Goal: Task Accomplishment & Management: Use online tool/utility

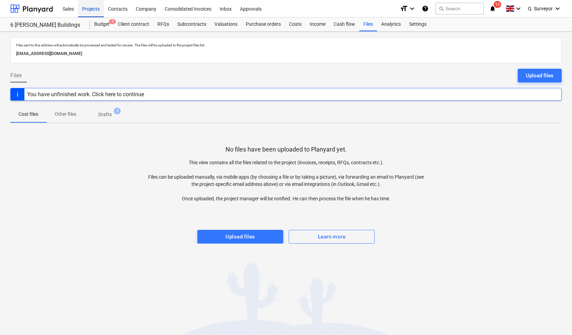
click at [95, 9] on div "Projects" at bounding box center [91, 9] width 26 height 18
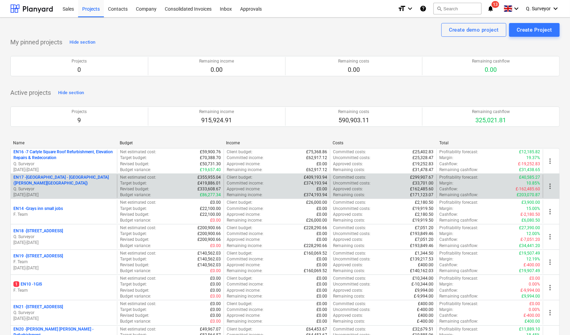
scroll to position [69, 0]
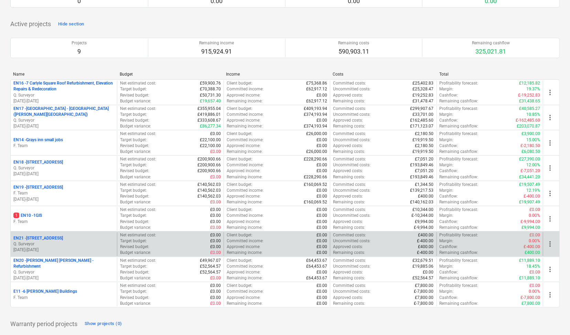
click at [69, 243] on p "Q. Surveyor" at bounding box center [63, 244] width 101 height 6
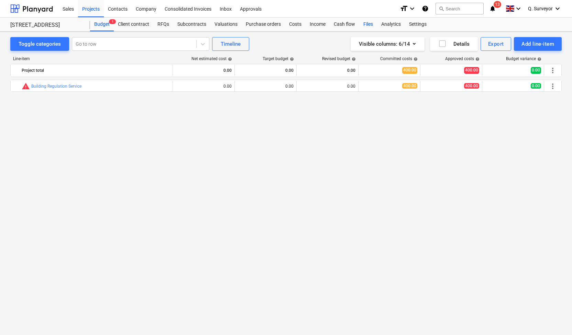
click at [362, 24] on div "Files" at bounding box center [368, 25] width 18 height 14
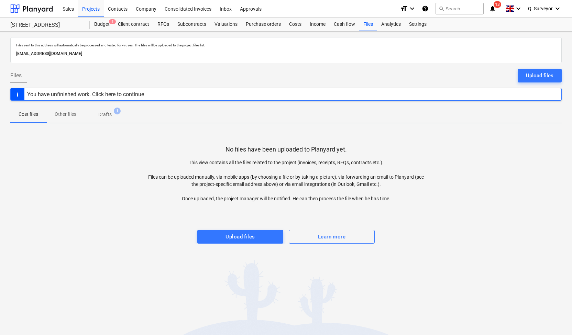
drag, startPoint x: 145, startPoint y: 54, endPoint x: 7, endPoint y: 55, distance: 137.9
click at [7, 55] on div "Files sent to this address will automatically be processed and tested for virus…" at bounding box center [286, 184] width 572 height 304
copy p "[EMAIL_ADDRESS][DOMAIN_NAME]"
click at [89, 7] on div "Projects" at bounding box center [91, 9] width 26 height 18
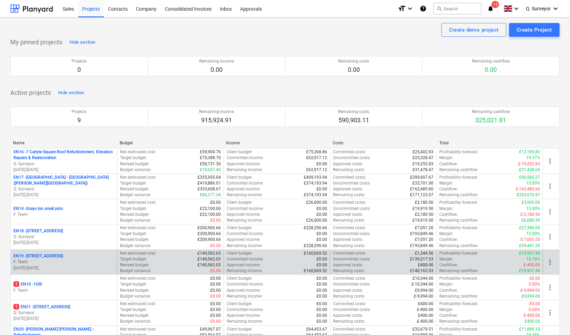
click at [63, 255] on div "EN19 - [STREET_ADDRESS]" at bounding box center [63, 256] width 101 height 6
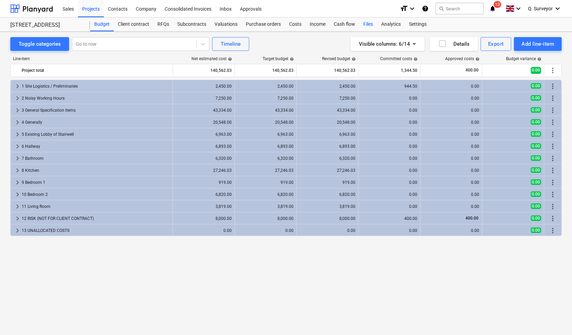
click at [365, 22] on div "Files" at bounding box center [368, 25] width 18 height 14
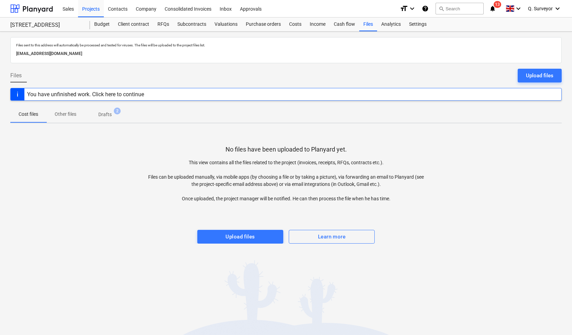
drag, startPoint x: 142, startPoint y: 55, endPoint x: 15, endPoint y: 57, distance: 126.9
click at [12, 57] on div "Files sent to this address will automatically be processed and tested for virus…" at bounding box center [286, 50] width 552 height 26
copy p "[EMAIL_ADDRESS][DOMAIN_NAME]"
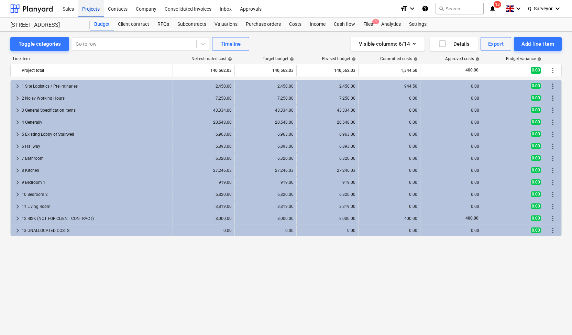
click at [96, 9] on div "Projects" at bounding box center [91, 9] width 26 height 18
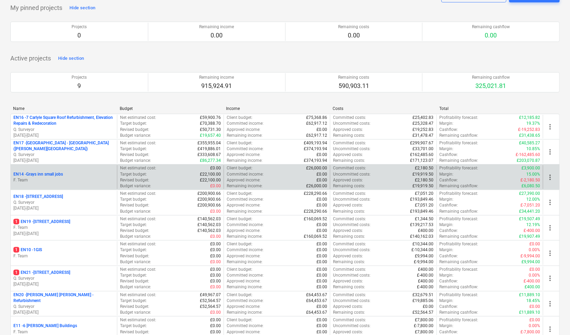
scroll to position [69, 0]
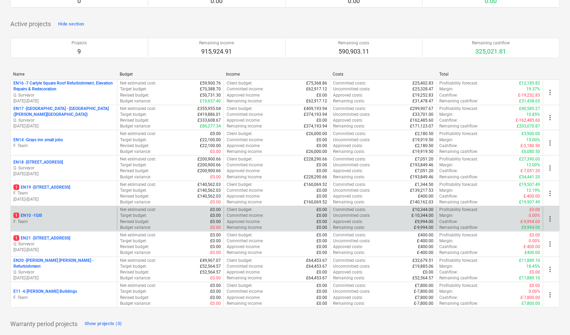
click at [67, 211] on div "1 EN10 - 1GIS F. Team" at bounding box center [64, 219] width 106 height 24
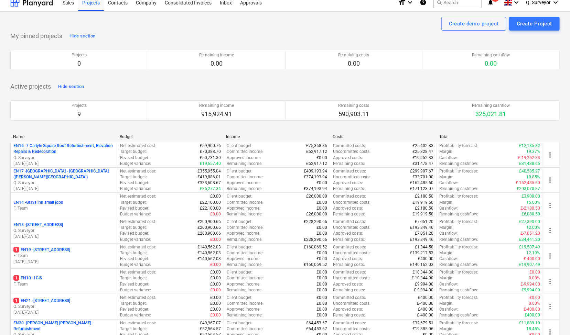
scroll to position [0, 0]
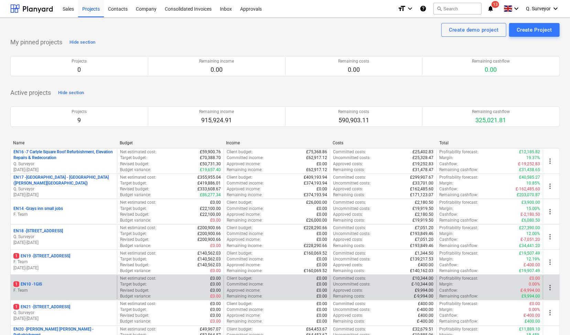
click at [70, 282] on div "1 EN10 - 1GIS" at bounding box center [63, 285] width 101 height 6
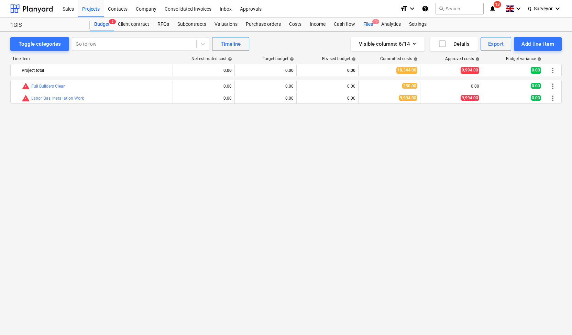
click at [363, 24] on div "Files 1" at bounding box center [368, 25] width 18 height 14
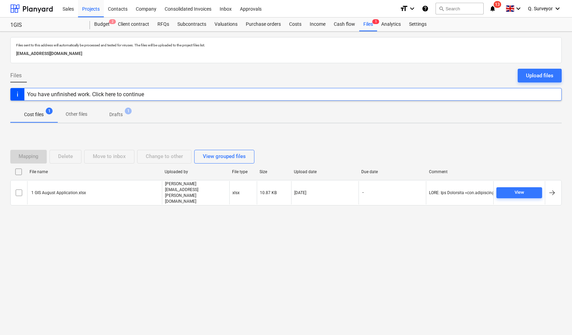
drag, startPoint x: 140, startPoint y: 54, endPoint x: 15, endPoint y: 56, distance: 124.1
click at [15, 56] on div "[EMAIL_ADDRESS][DOMAIN_NAME]" at bounding box center [286, 54] width 543 height 10
drag, startPoint x: 141, startPoint y: 52, endPoint x: 9, endPoint y: 53, distance: 132.0
click at [10, 52] on div "Files sent to this address will automatically be processed and tested for virus…" at bounding box center [286, 184] width 572 height 304
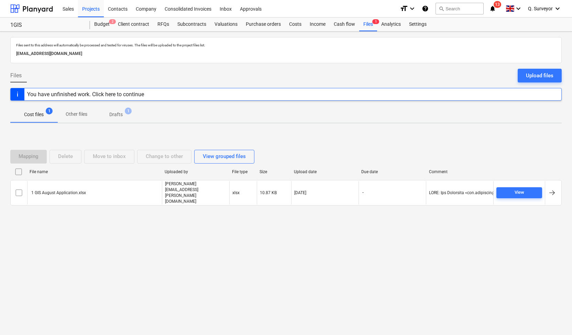
copy p "[EMAIL_ADDRESS][DOMAIN_NAME]"
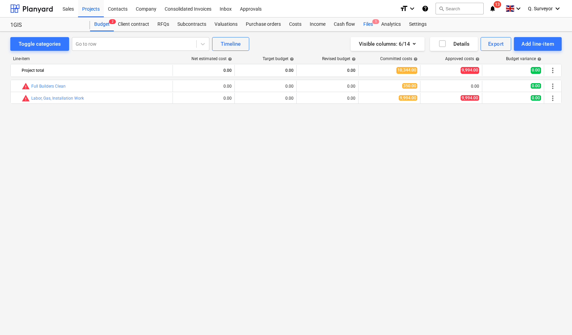
click at [371, 23] on div "Files 1" at bounding box center [368, 25] width 18 height 14
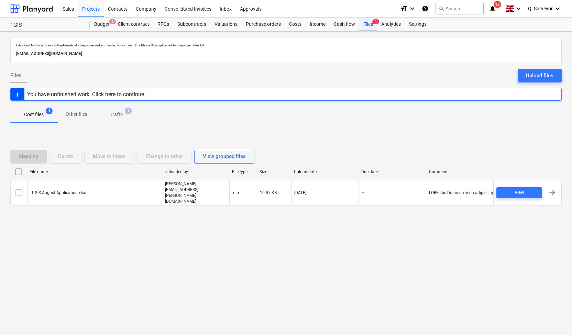
click at [367, 24] on div "Files 1" at bounding box center [368, 25] width 18 height 14
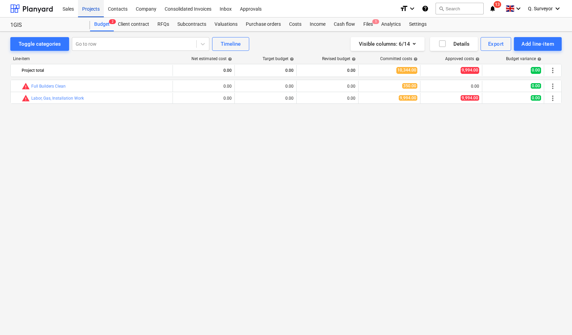
click at [89, 10] on div "Projects" at bounding box center [91, 9] width 26 height 18
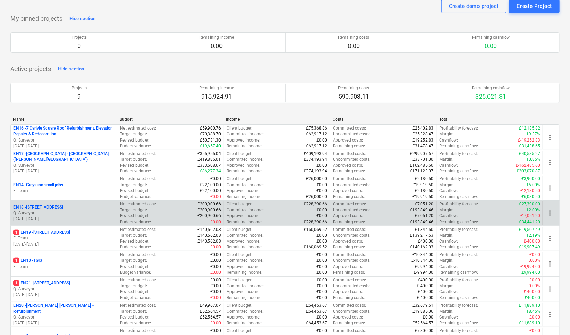
scroll to position [34, 0]
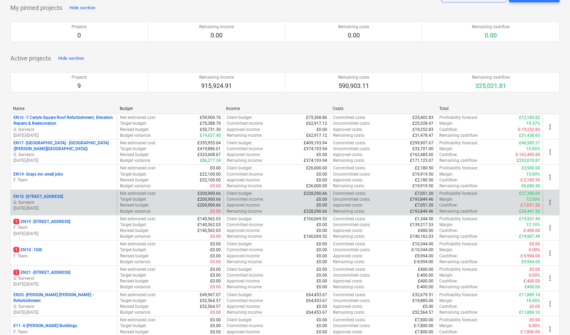
click at [58, 204] on p "Q. Surveyor" at bounding box center [63, 203] width 101 height 6
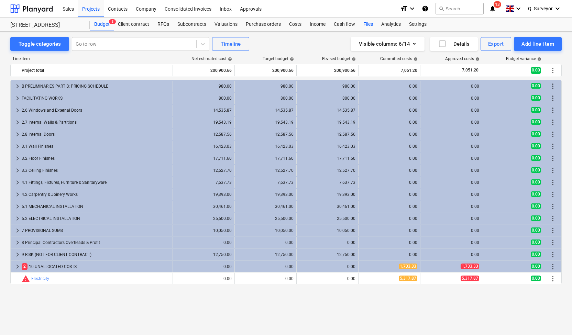
click at [366, 25] on div "Files" at bounding box center [368, 25] width 18 height 14
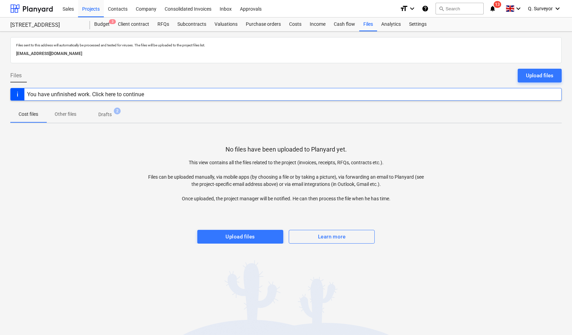
drag, startPoint x: 149, startPoint y: 53, endPoint x: 13, endPoint y: 57, distance: 135.9
click at [13, 57] on div "Files sent to this address will automatically be processed and tested for virus…" at bounding box center [286, 50] width 552 height 26
copy p "[EMAIL_ADDRESS][DOMAIN_NAME]"
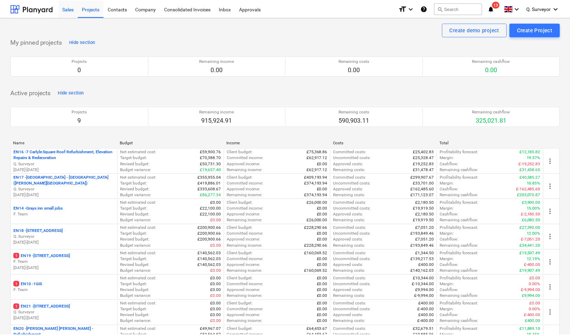
scroll to position [34, 0]
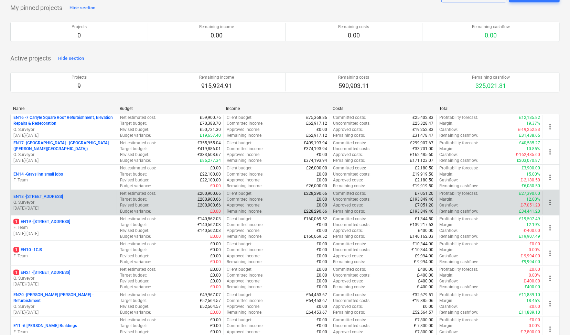
click at [68, 197] on div "EN18 - [STREET_ADDRESS]" at bounding box center [63, 197] width 101 height 6
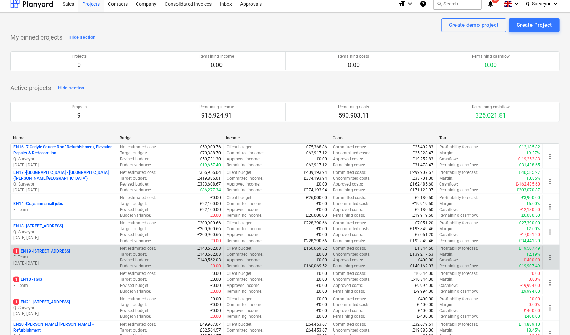
scroll to position [34, 0]
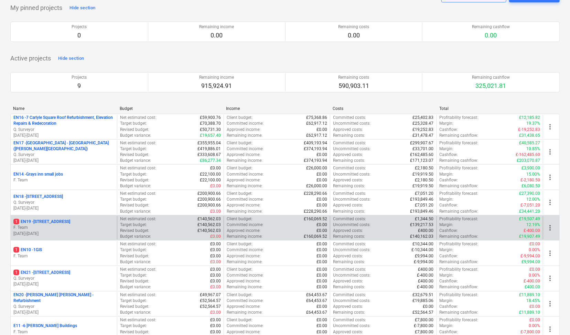
click at [56, 254] on p "F. Team" at bounding box center [63, 256] width 101 height 6
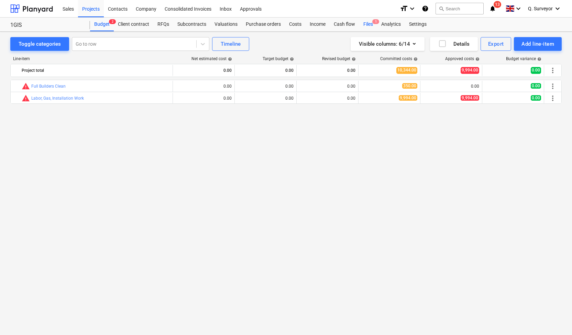
click at [363, 26] on div "Files 1" at bounding box center [368, 25] width 18 height 14
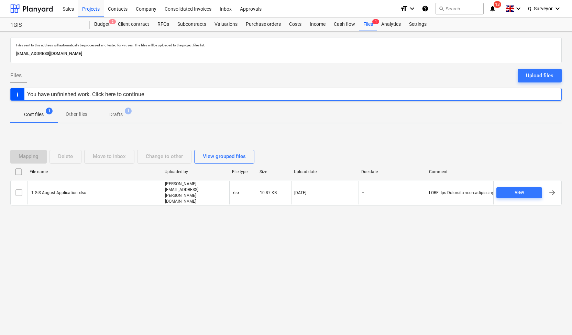
drag, startPoint x: 145, startPoint y: 55, endPoint x: 12, endPoint y: 59, distance: 133.5
click at [12, 59] on div "Files sent to this address will automatically be processed and tested for virus…" at bounding box center [286, 50] width 552 height 26
copy p "[EMAIL_ADDRESS][DOMAIN_NAME]"
